Goal: Task Accomplishment & Management: Complete application form

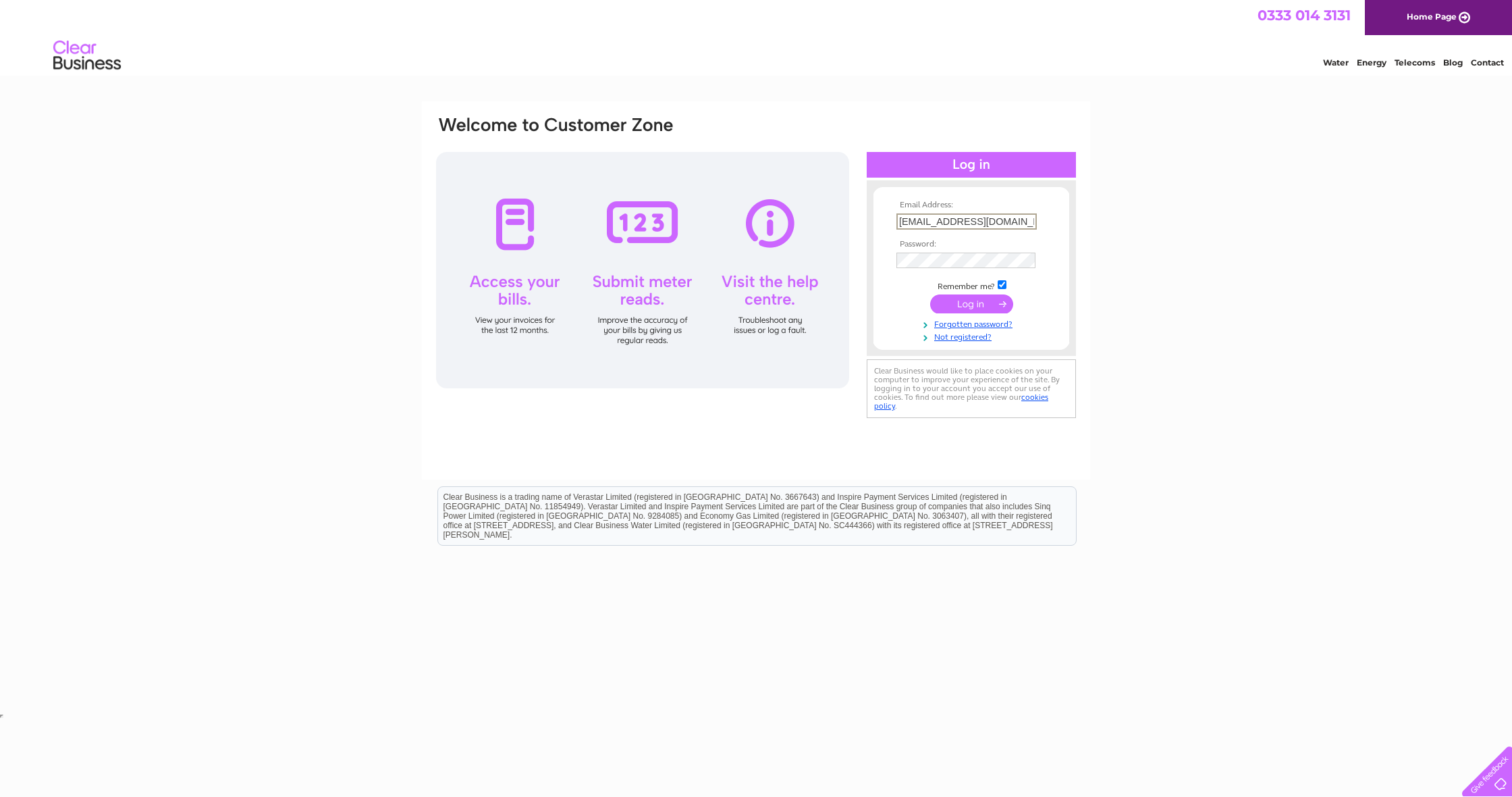
type input "kennethstewart226@yahoo.com"
click at [984, 315] on link "Forgotten password?" at bounding box center [973, 322] width 153 height 13
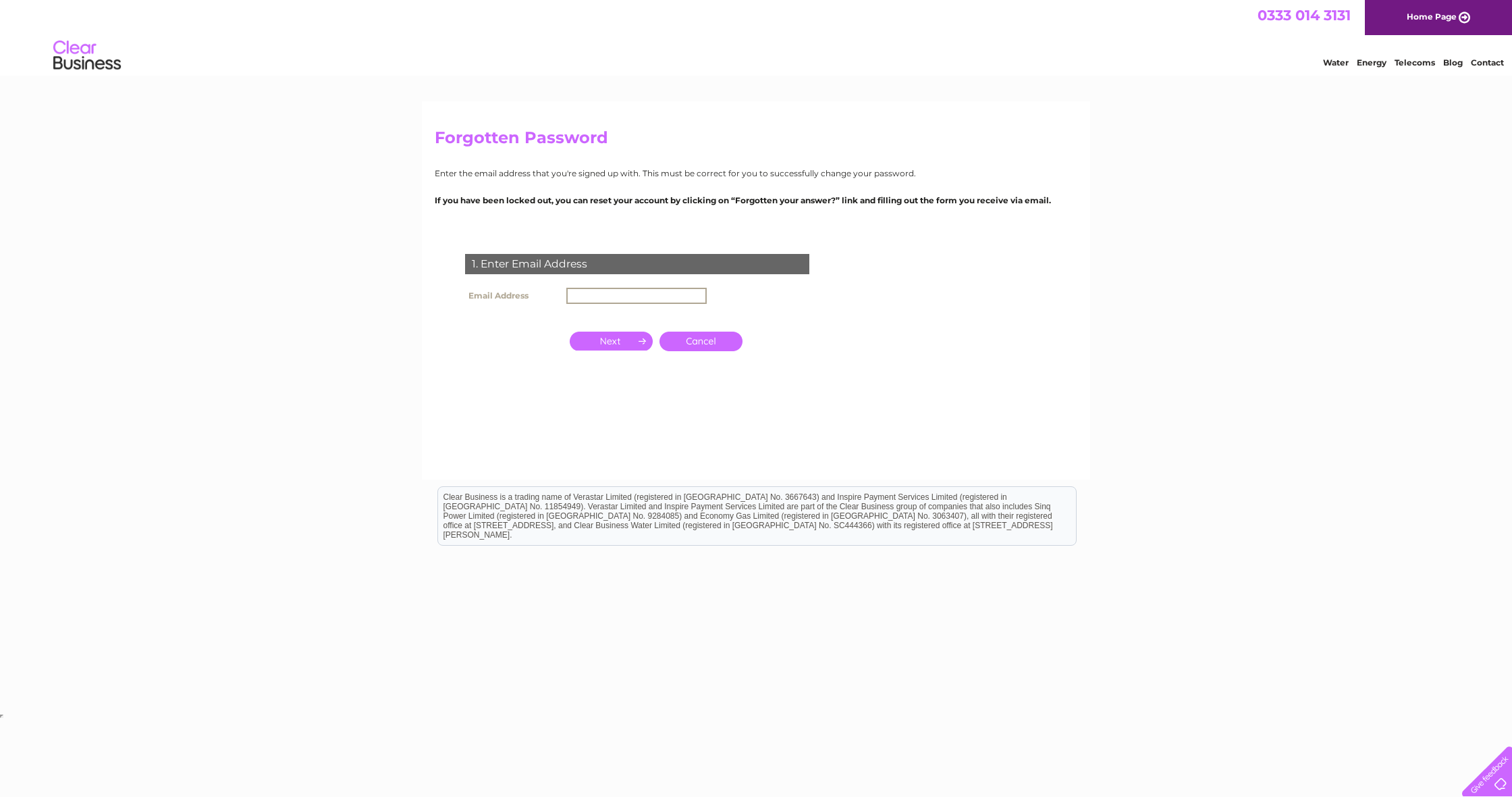
click at [642, 297] on input "text" at bounding box center [637, 296] width 140 height 16
click at [634, 333] on input "button" at bounding box center [612, 341] width 83 height 19
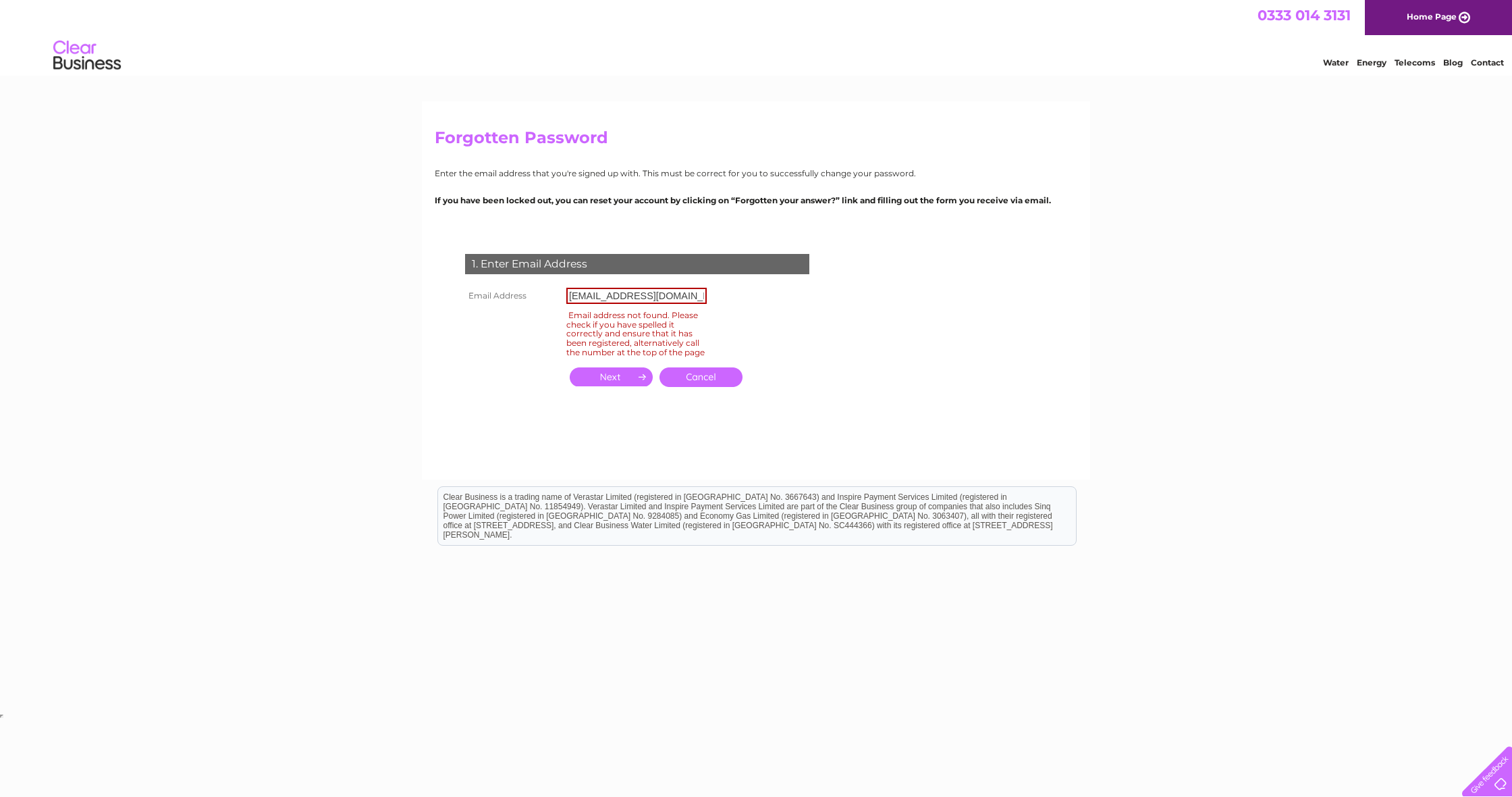
scroll to position [0, 0]
click at [704, 297] on input "kennethstewart226@yahoo.com" at bounding box center [637, 296] width 140 height 16
type input "m"
click at [731, 384] on link "Cancel" at bounding box center [702, 377] width 83 height 20
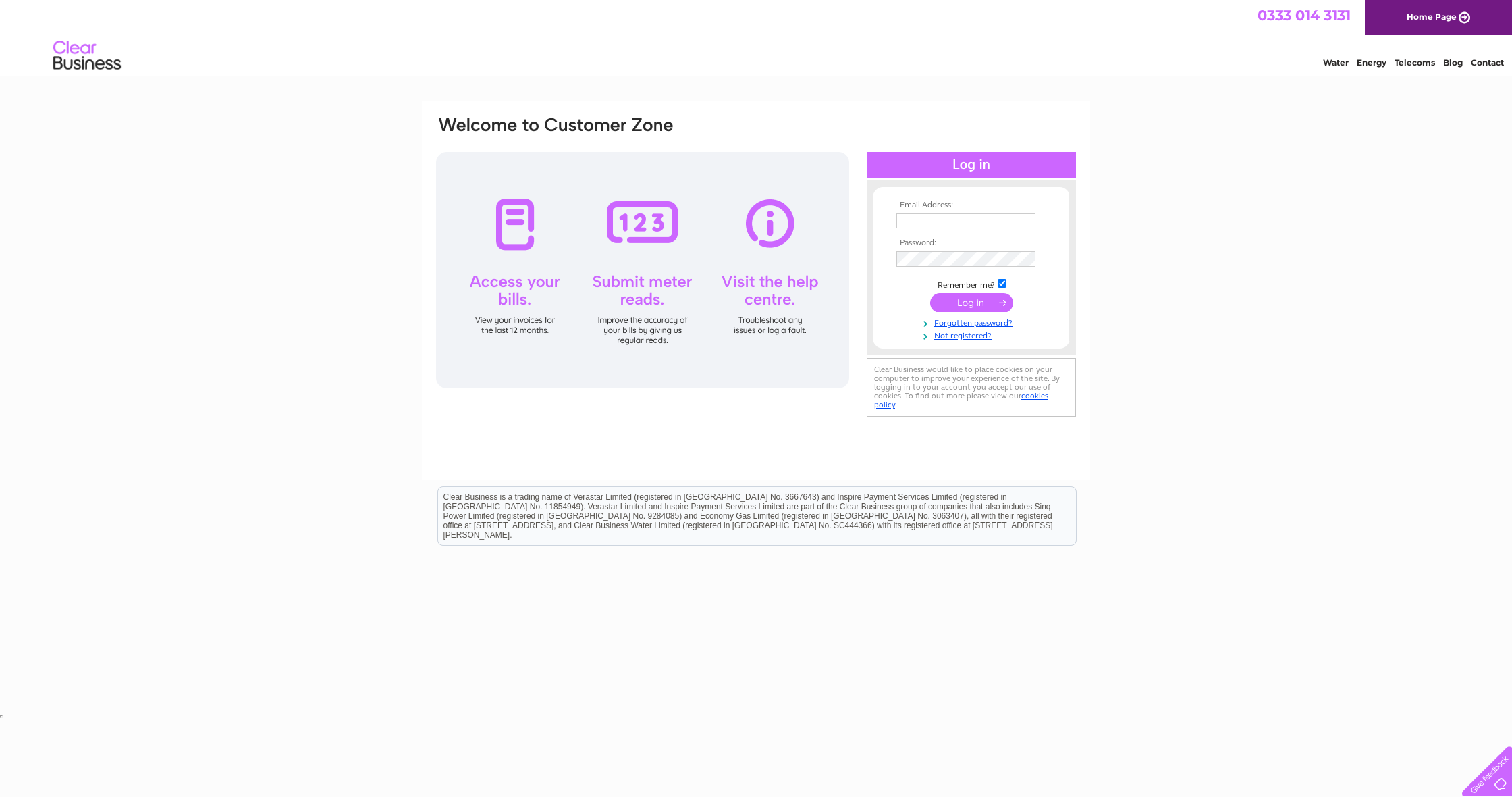
click at [518, 219] on div at bounding box center [642, 270] width 413 height 236
click at [951, 333] on link "Not registered?" at bounding box center [973, 335] width 153 height 13
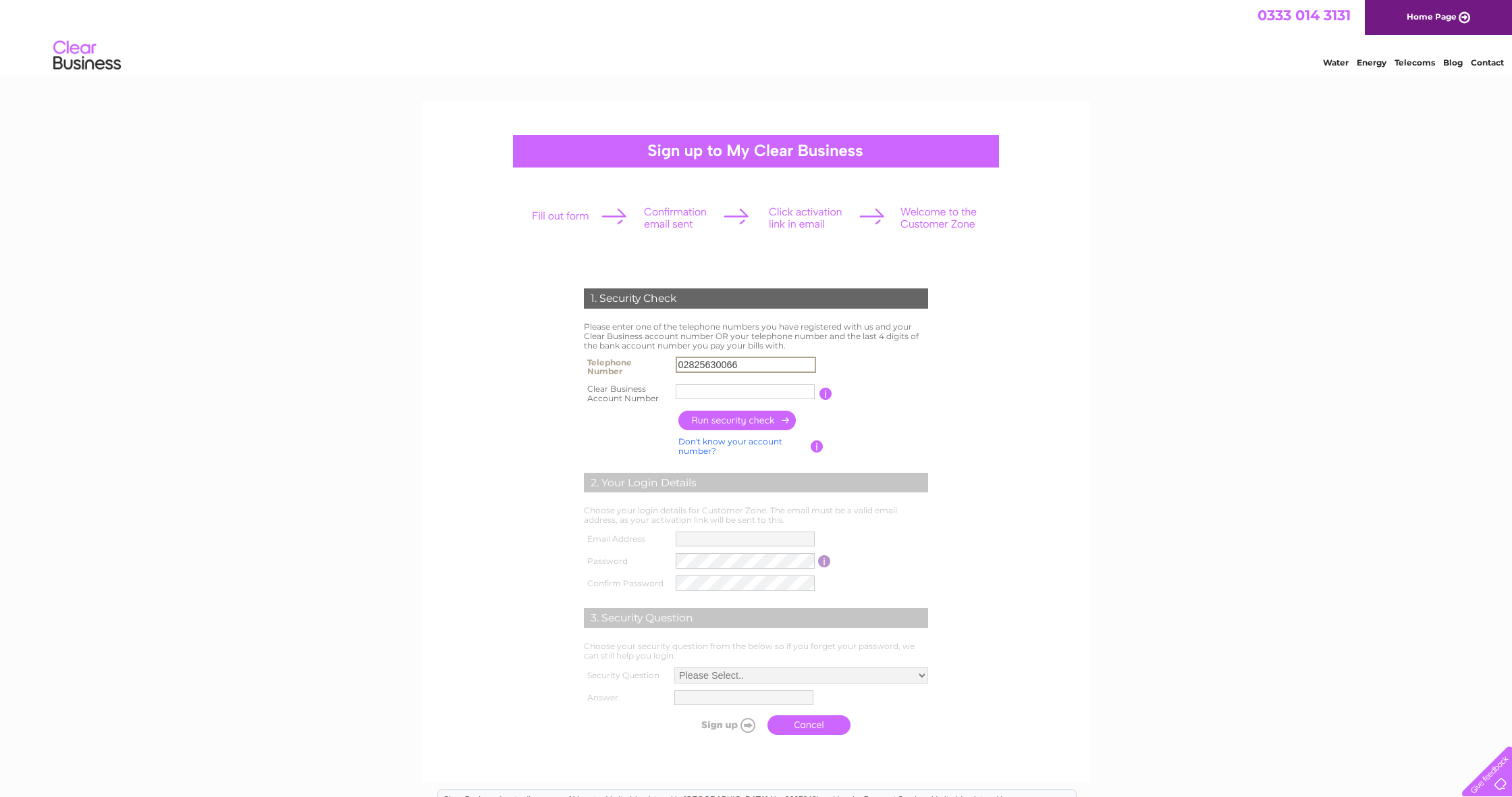
type input "02825630066"
type input "CB1024194"
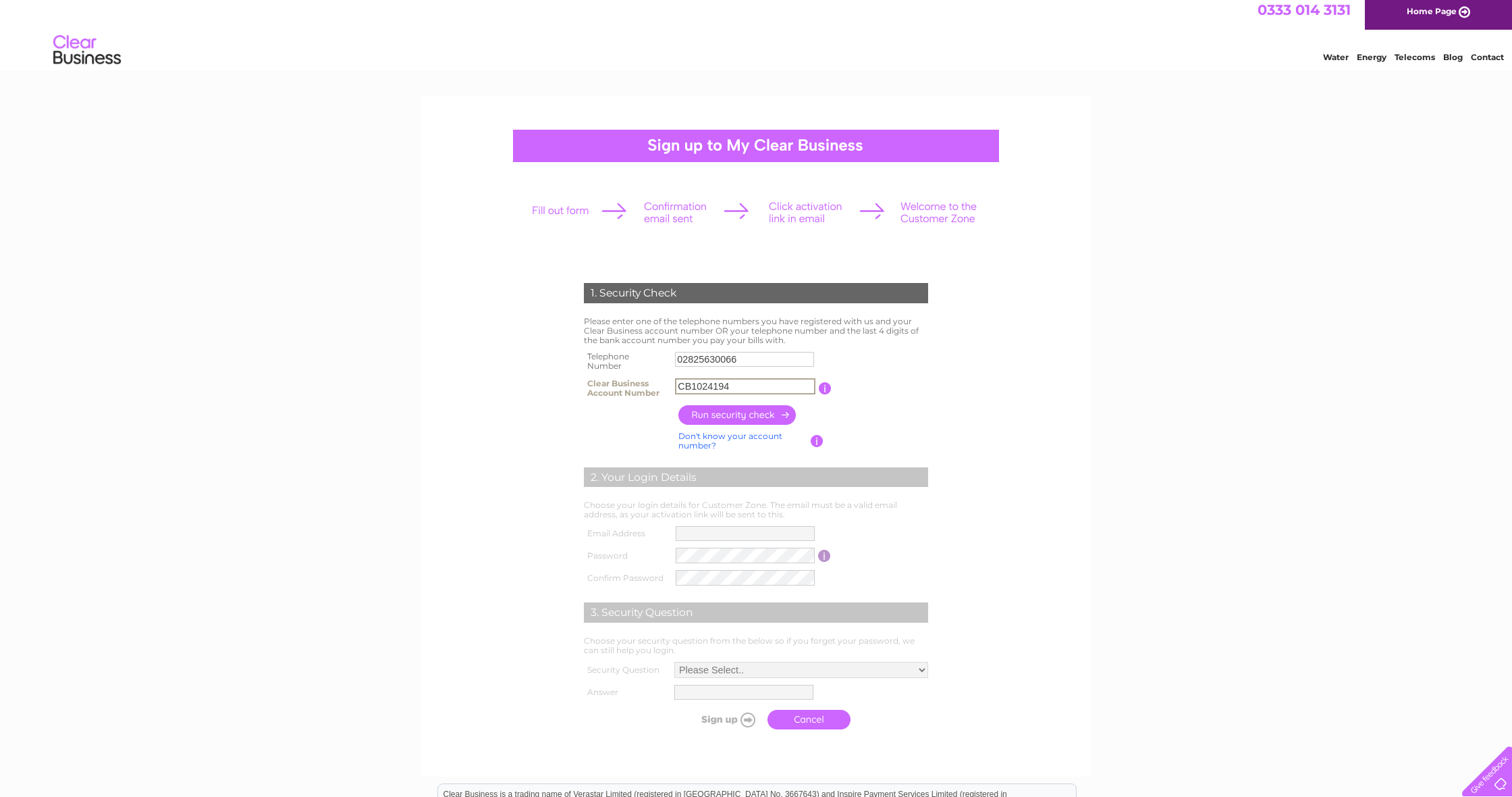
click at [769, 418] on input "button" at bounding box center [737, 415] width 119 height 20
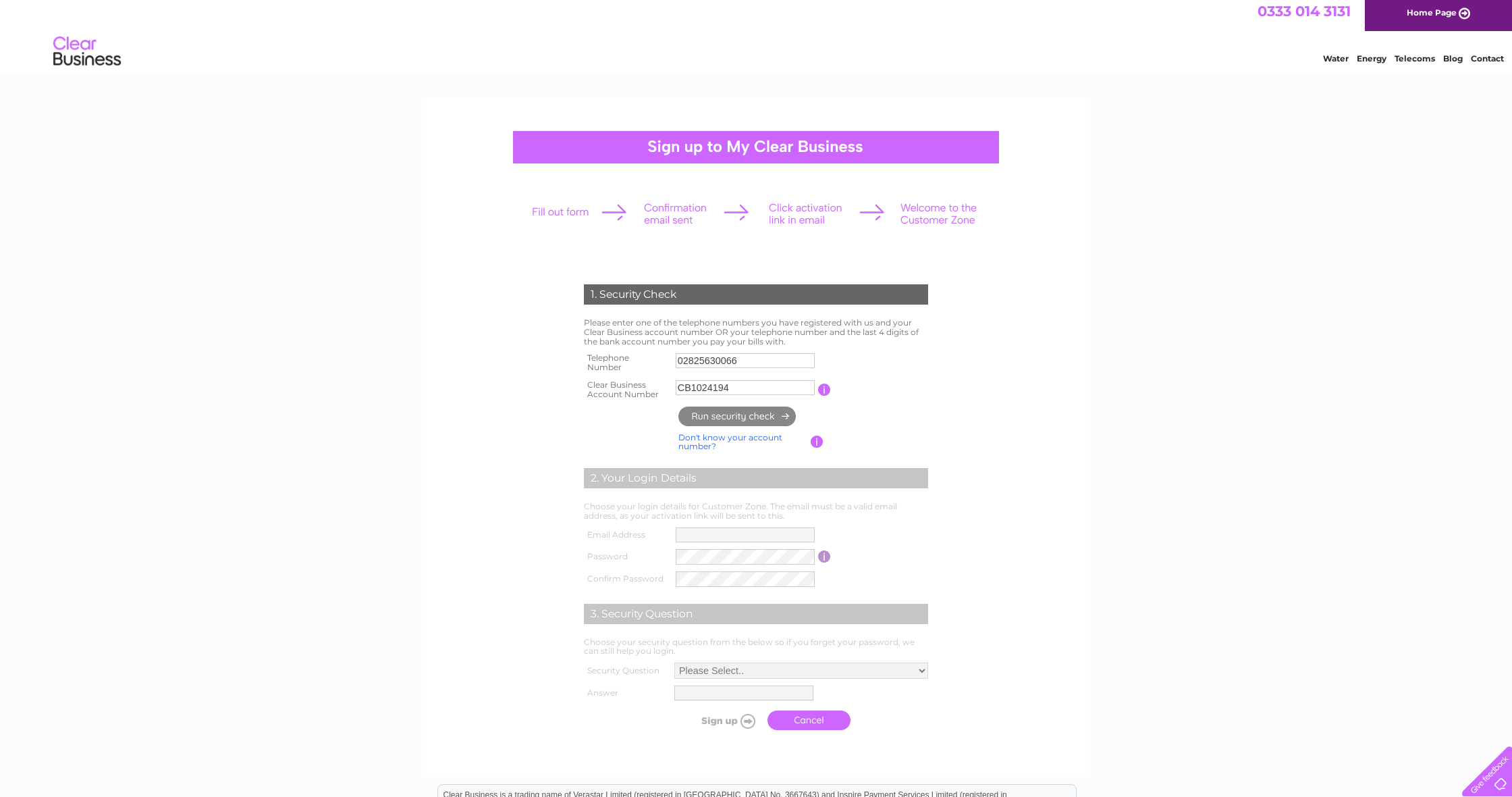
scroll to position [1, 0]
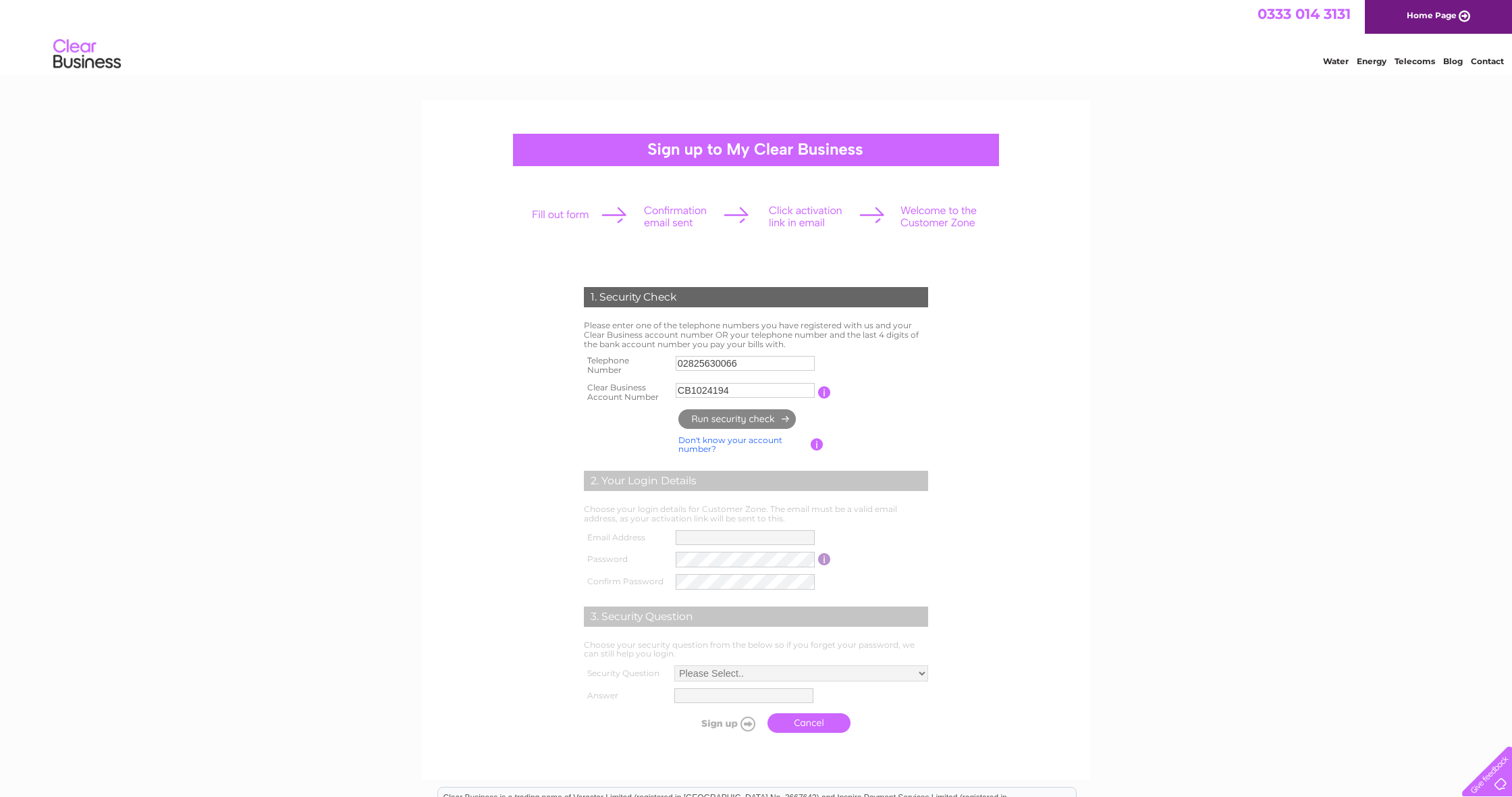
type input "**********"
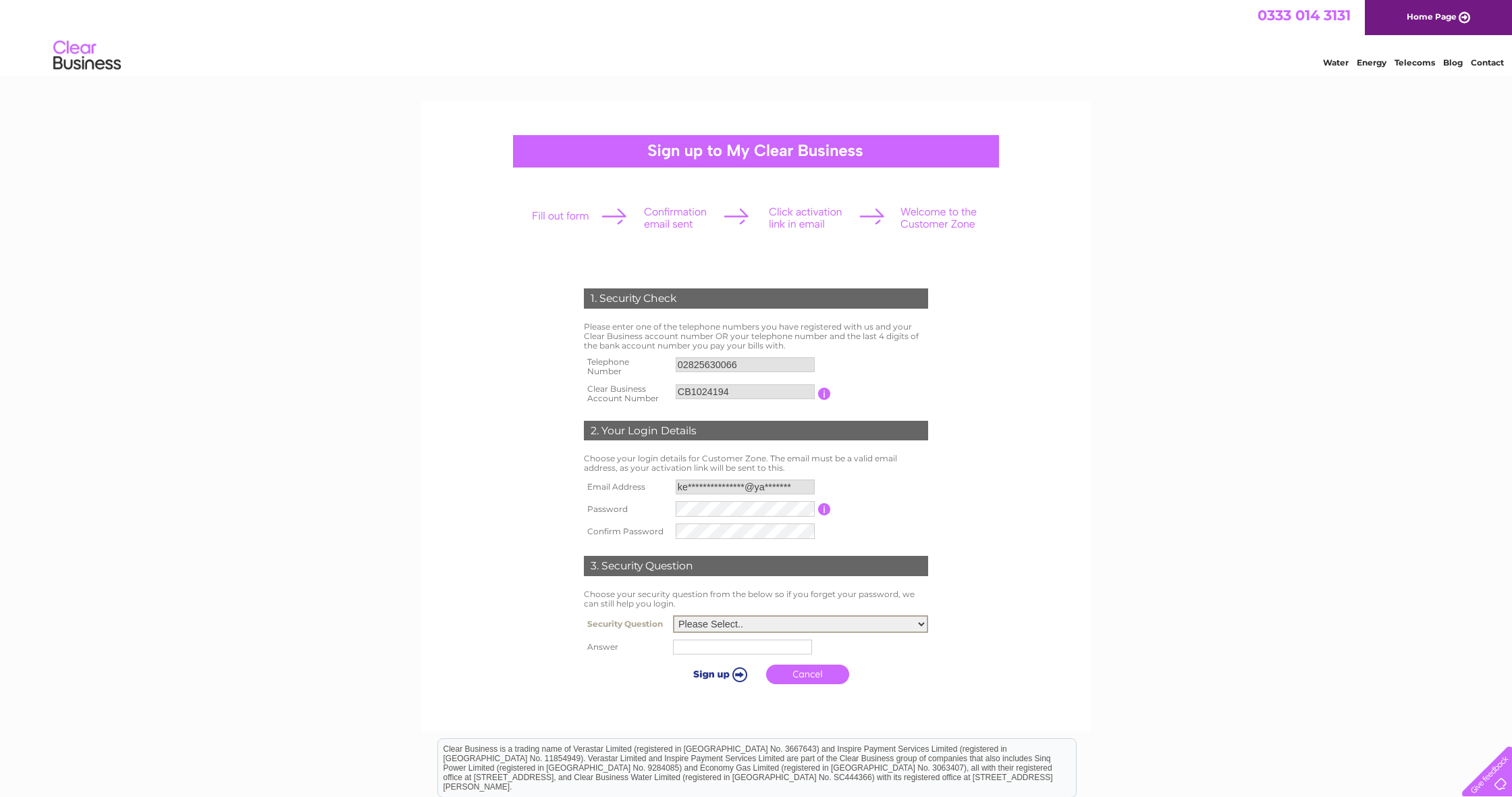
scroll to position [0, 0]
select select "1"
click at [781, 641] on input "text" at bounding box center [742, 647] width 139 height 15
type input "BALLYMENA"
click at [726, 671] on input "submit" at bounding box center [719, 674] width 83 height 19
